Goal: Task Accomplishment & Management: Manage account settings

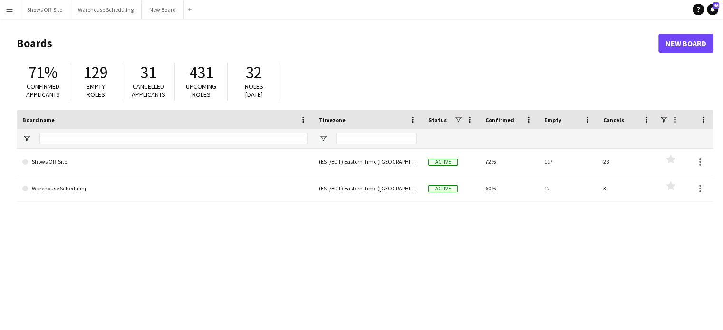
click at [9, 9] on app-icon "Menu" at bounding box center [10, 10] width 8 height 8
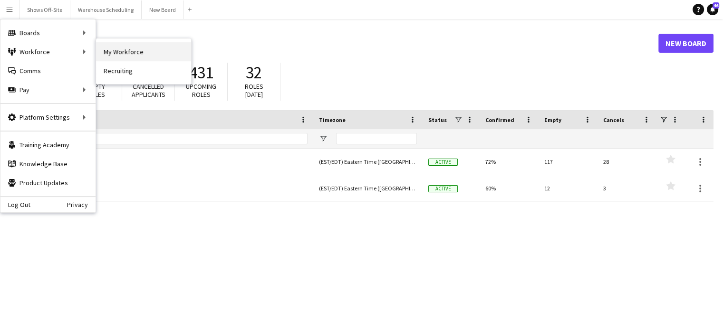
click at [125, 49] on link "My Workforce" at bounding box center [143, 51] width 95 height 19
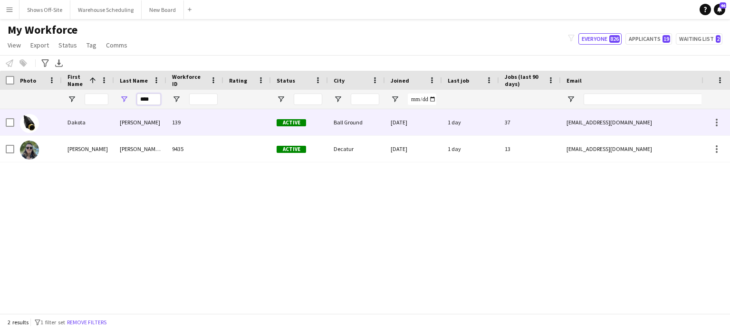
drag, startPoint x: 154, startPoint y: 98, endPoint x: 70, endPoint y: 117, distance: 86.3
click at [70, 117] on div "Workforce Details Photo First Name 1 139" at bounding box center [365, 192] width 730 height 243
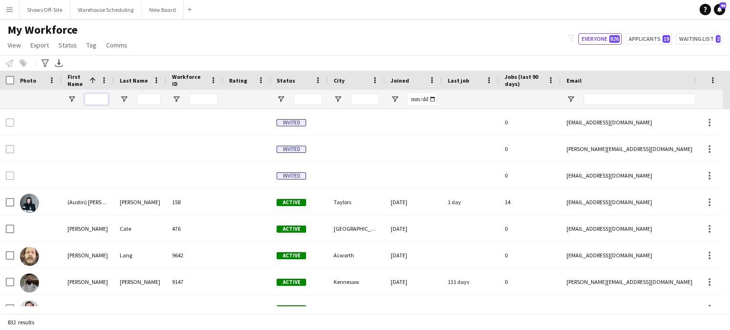
click at [95, 99] on input "First Name Filter Input" at bounding box center [97, 99] width 24 height 11
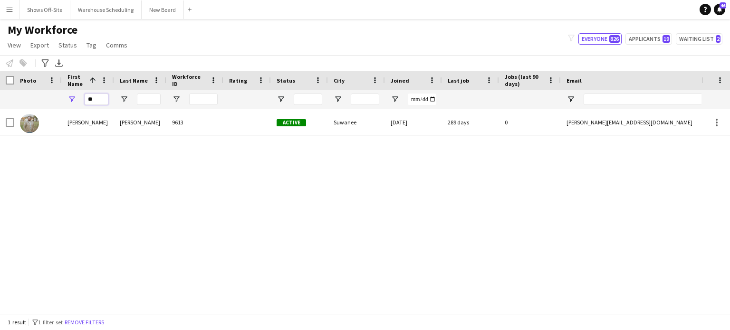
type input "*"
